Goal: Communication & Community: Answer question/provide support

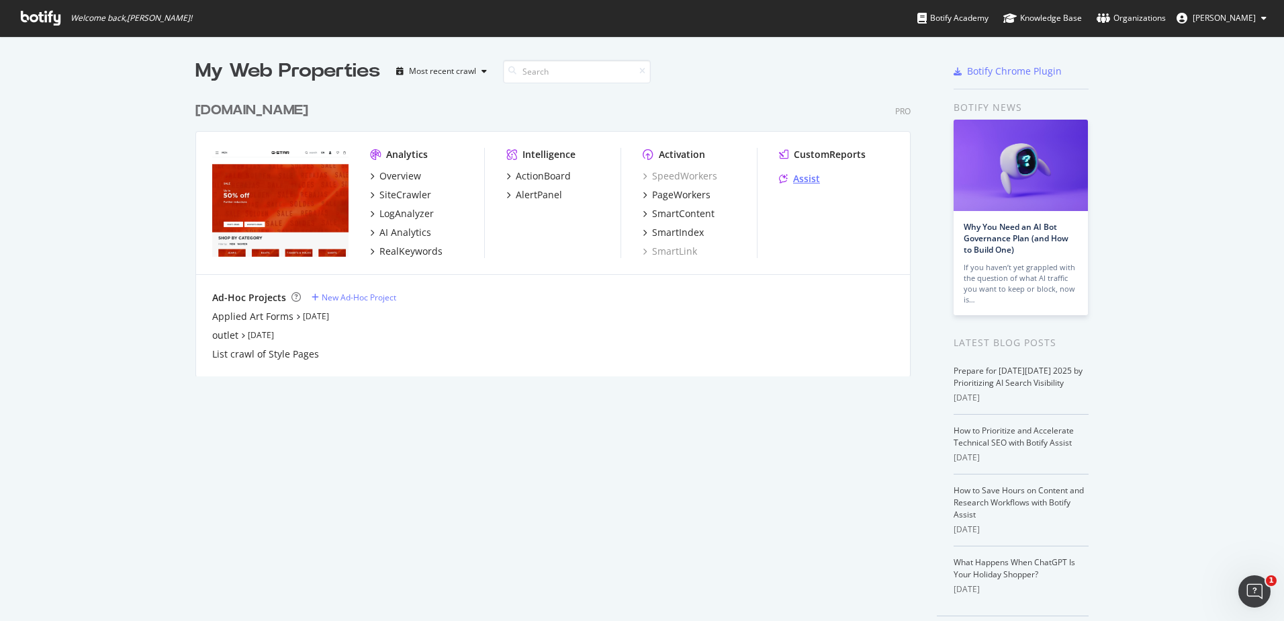
click at [803, 174] on div "Assist" at bounding box center [806, 178] width 27 height 13
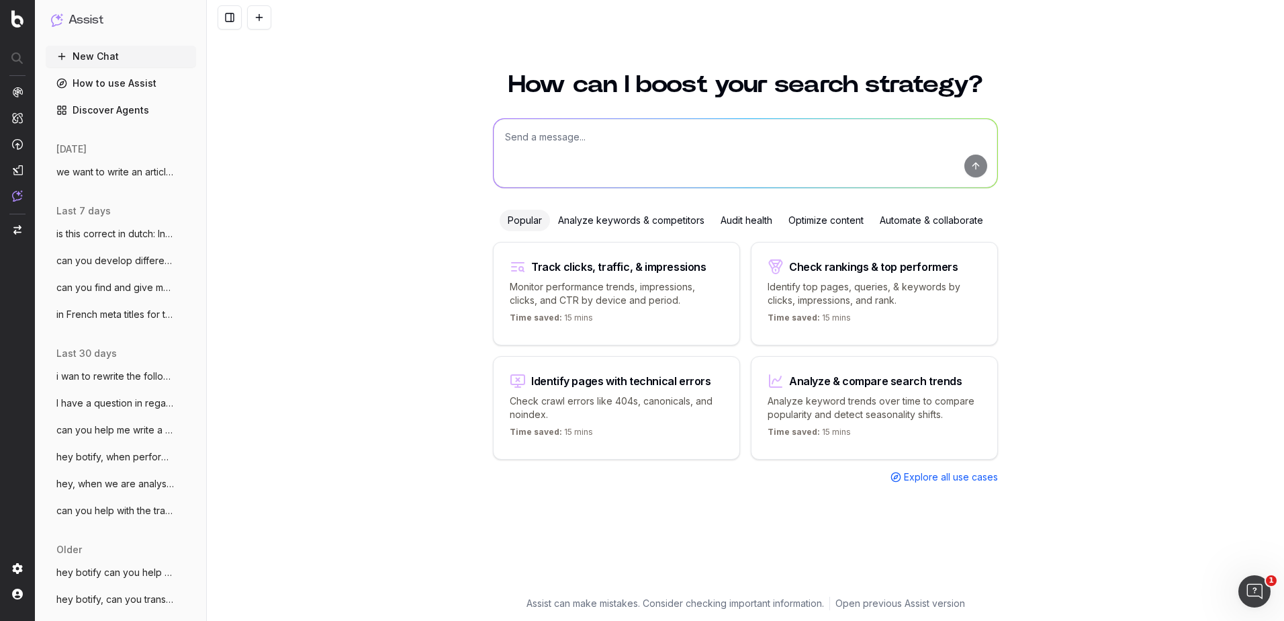
click at [791, 148] on textarea at bounding box center [746, 153] width 504 height 69
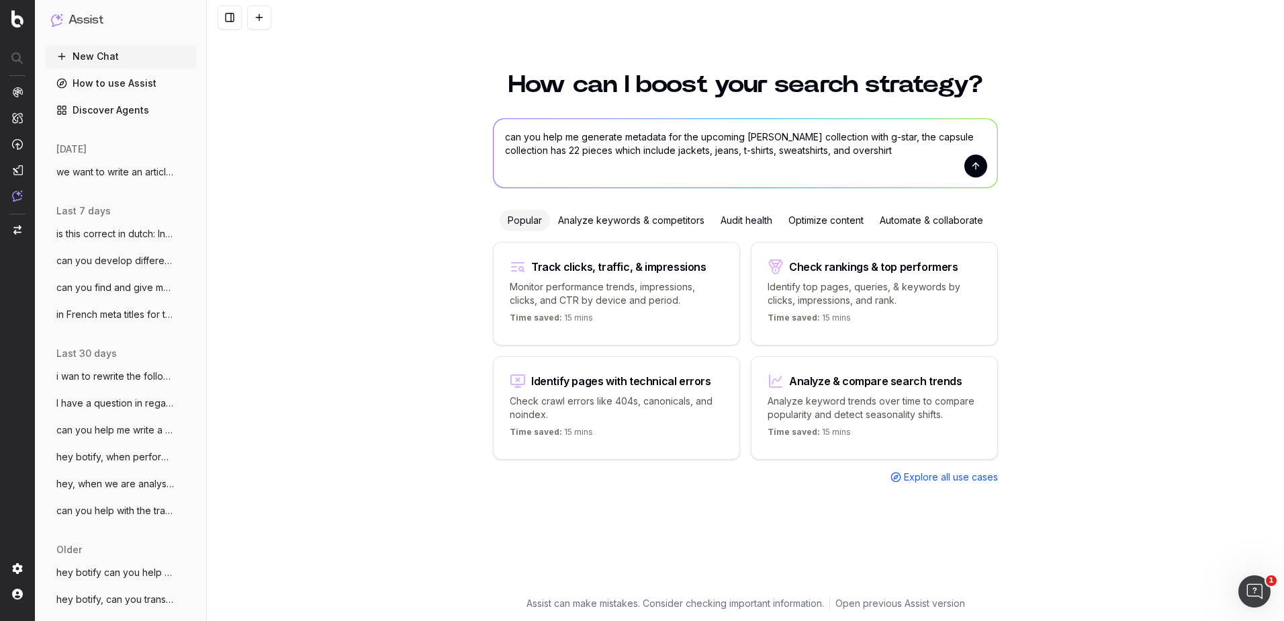
type textarea "can you help me generate metadata for the upcoming [PERSON_NAME] collection wit…"
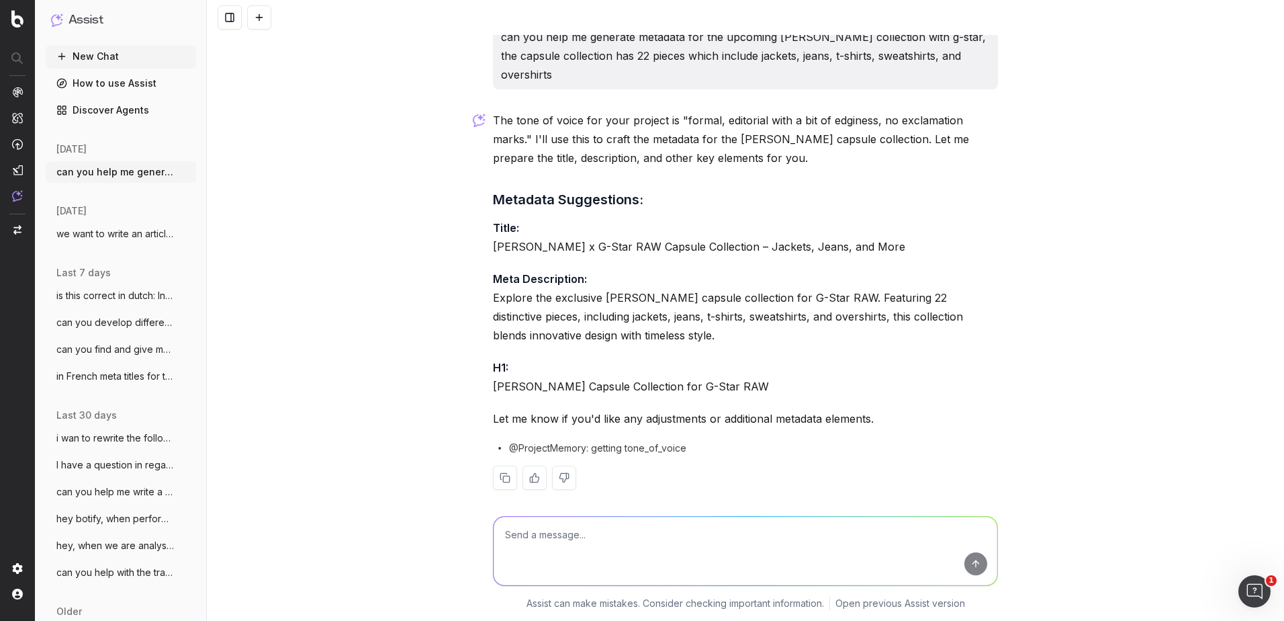
scroll to position [24, 0]
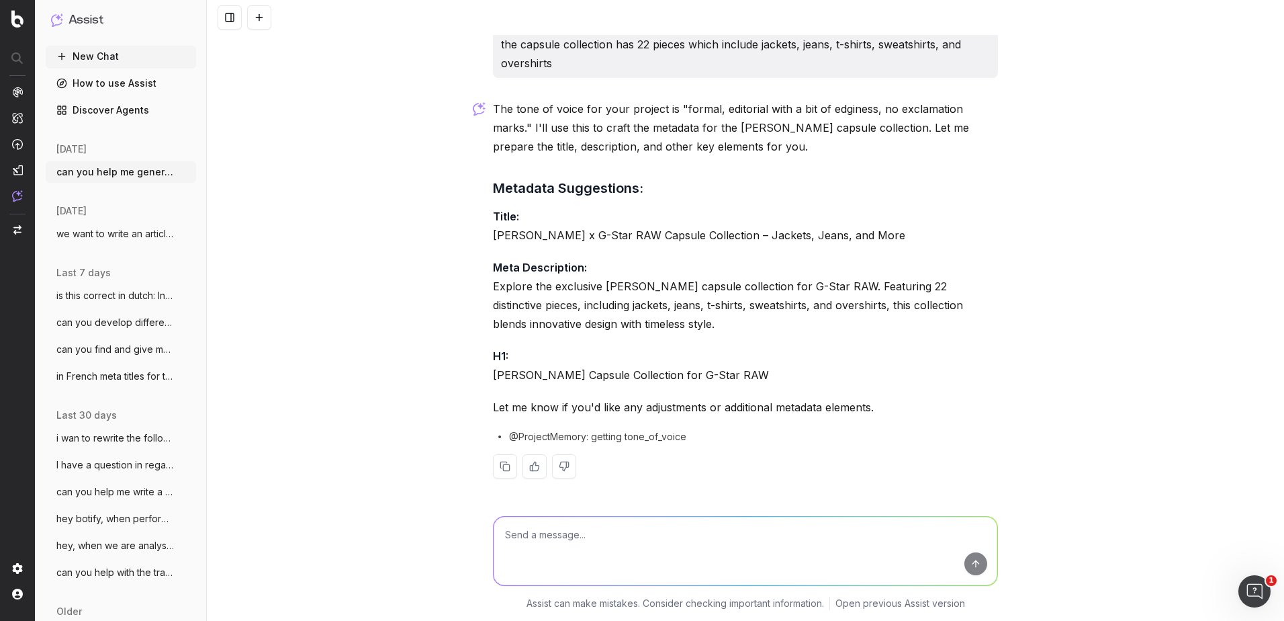
click at [545, 534] on textarea at bounding box center [746, 551] width 504 height 69
type textarea "Explore the 2025 [PERSON_NAME] capsule collection for G-STAR."
drag, startPoint x: 808, startPoint y: 533, endPoint x: 459, endPoint y: 573, distance: 350.9
click at [459, 573] on div "Explore the 2025 Marc Newson capsule collection for G-STAR. Explore the 2025 Ma…" at bounding box center [746, 560] width 1078 height 121
type textarea "give me more ideas for a meta description"
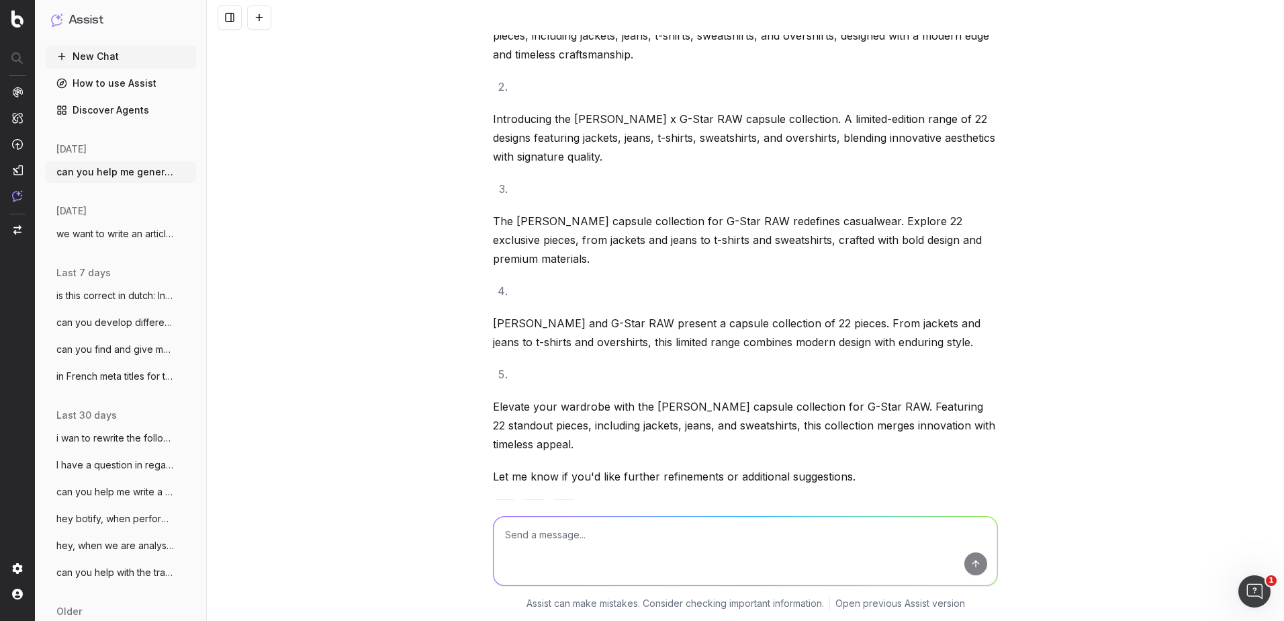
scroll to position [629, 0]
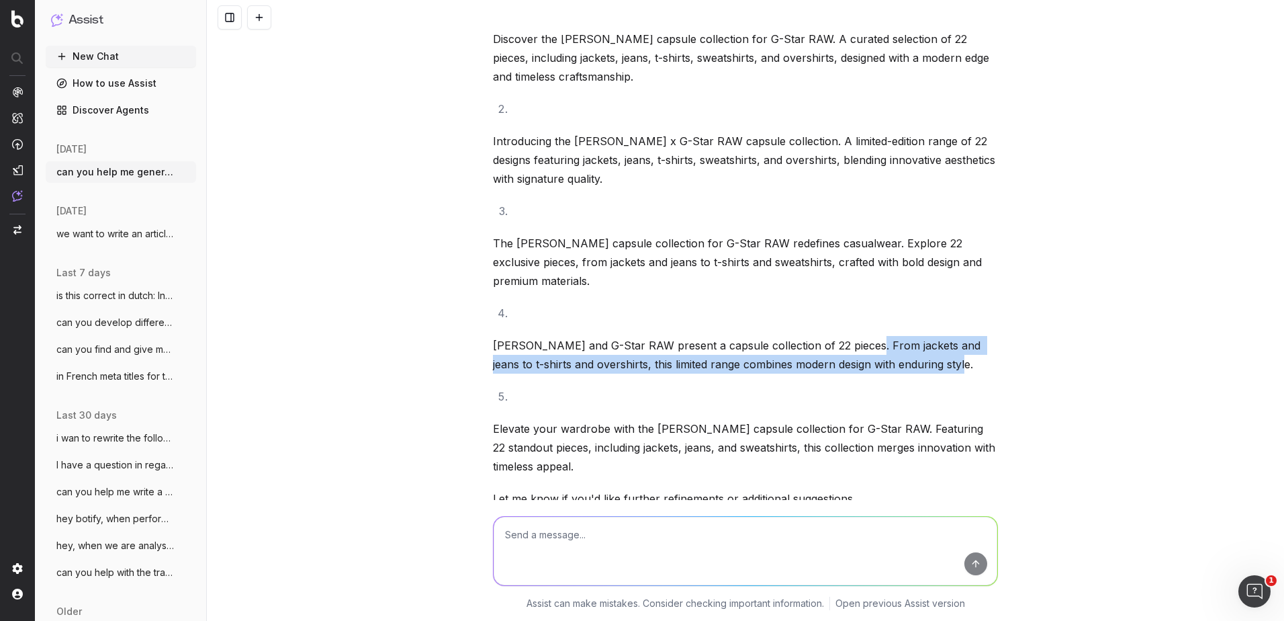
drag, startPoint x: 863, startPoint y: 341, endPoint x: 932, endPoint y: 371, distance: 74.6
click at [932, 371] on p "Marc Newson and G-Star RAW present a capsule collection of 22 pieces. From jack…" at bounding box center [745, 355] width 505 height 38
copy p "From jackets and jeans to t-shirts and overshirts, this limited range combines …"
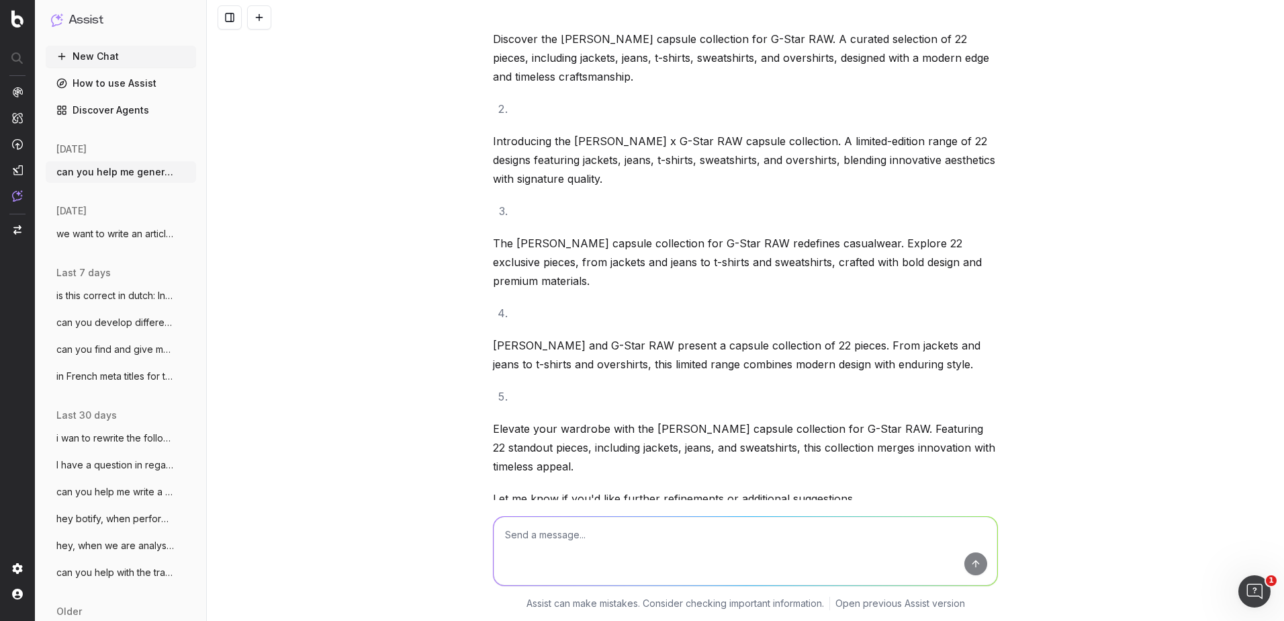
click at [743, 547] on textarea at bounding box center [746, 551] width 504 height 69
type textarea "how is this one"
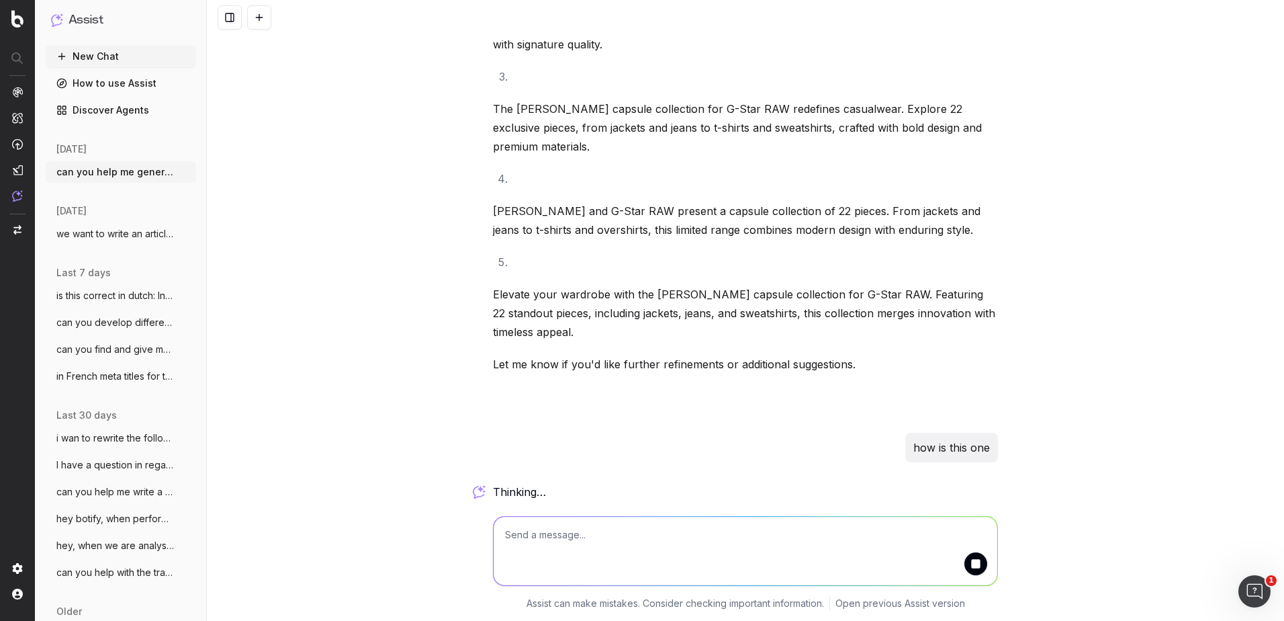
scroll to position [766, 0]
paste textarea "Explore the 2025 Marc Newson X G-STAR capsule collection raging from jackets an…"
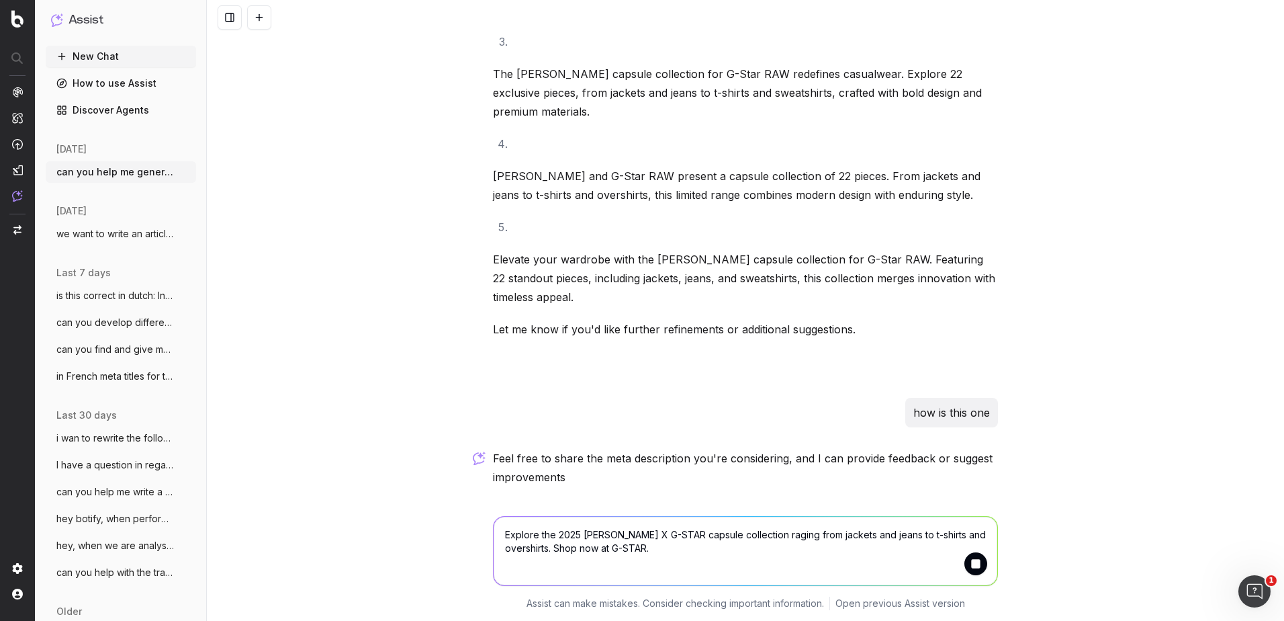
type textarea "Explore the 2025 Marc Newson X G-STAR capsule collection raging from jackets an…"
click at [974, 561] on button "submit" at bounding box center [976, 563] width 23 height 23
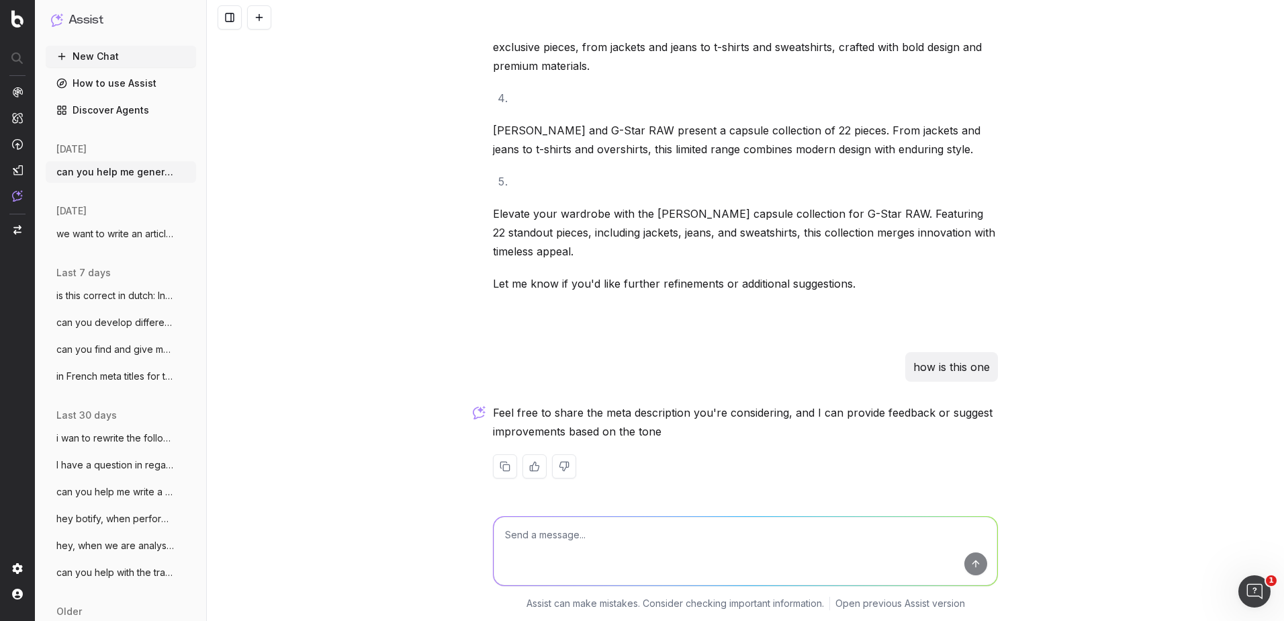
click at [974, 561] on textarea at bounding box center [746, 551] width 504 height 69
click at [607, 537] on textarea at bounding box center [746, 551] width 504 height 69
paste textarea "Explore the 2025 Marc Newson X G-STAR capsule collection raging from jackets an…"
type textarea "Explore the 2025 Marc Newson X G-STAR capsule collection raging from jackets an…"
click at [973, 565] on button "submit" at bounding box center [976, 563] width 23 height 23
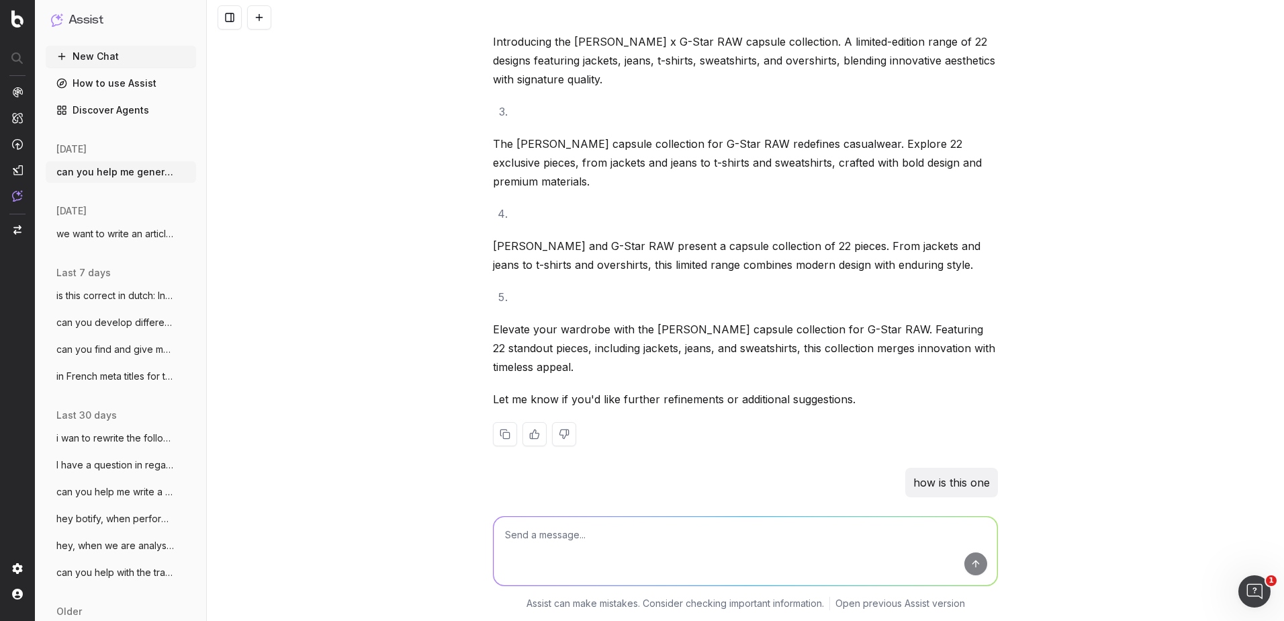
scroll to position [661, 0]
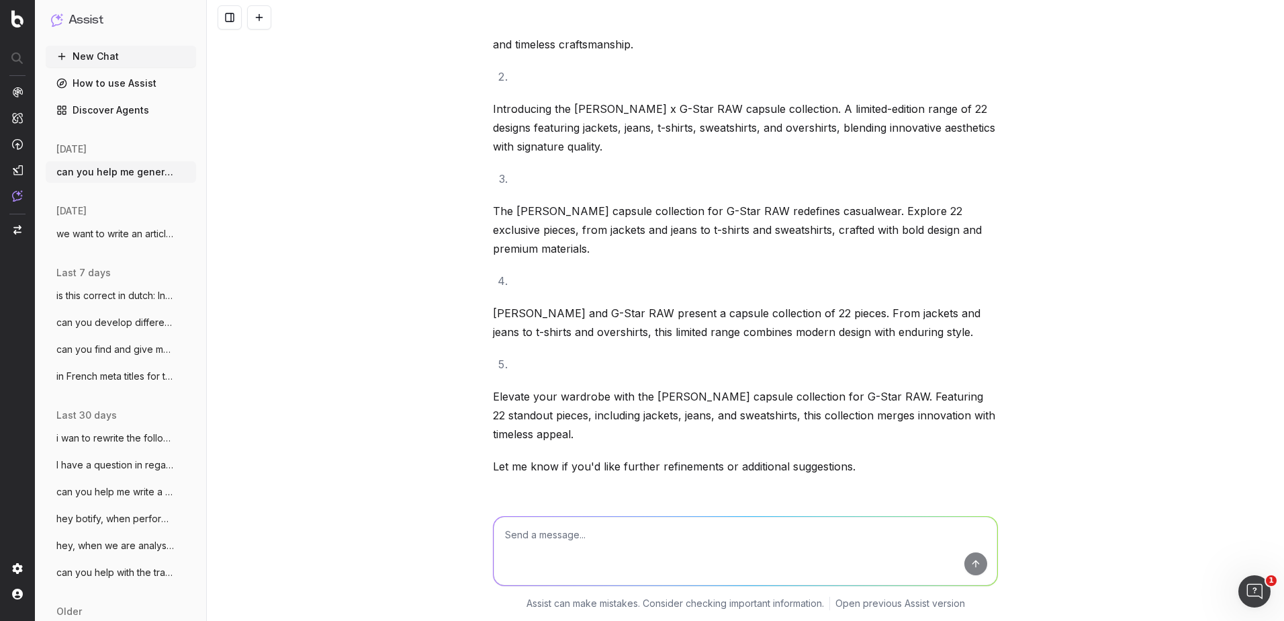
click at [589, 550] on textarea at bounding box center [746, 551] width 504 height 69
paste textarea "Explore the 2025 Marc Newson X G-STAR capsule collection. Shop the exclusive le…"
type textarea "Explore the 2025 Marc Newson X G-STAR capsule collection. Shop the exclusive le…"
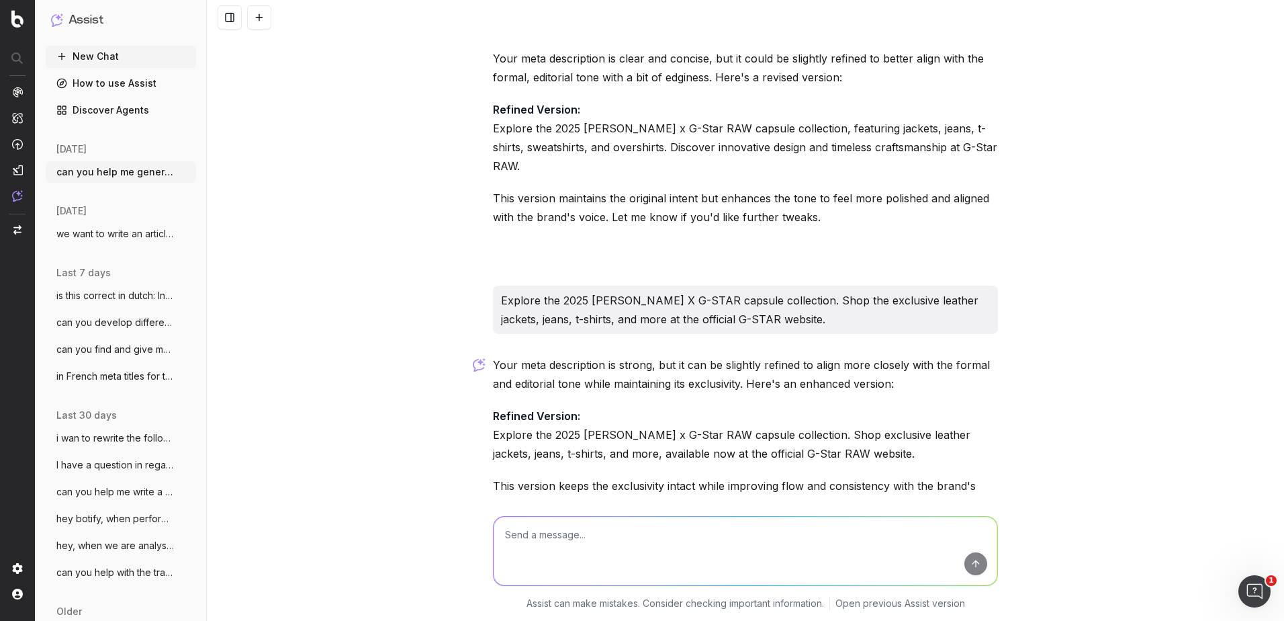
scroll to position [1387, 0]
